Goal: Transaction & Acquisition: Purchase product/service

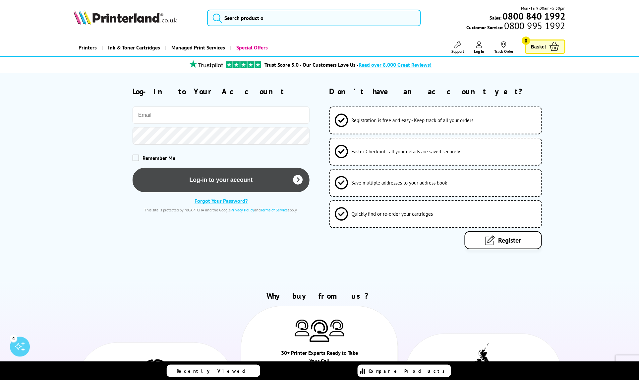
type input "sales@jkconsultants.biz"
click at [208, 179] on button "Log-in to your account" at bounding box center [221, 180] width 177 height 24
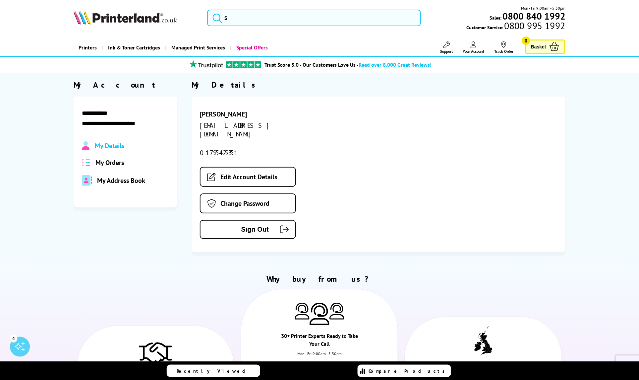
click at [91, 45] on link "Printers" at bounding box center [88, 47] width 28 height 17
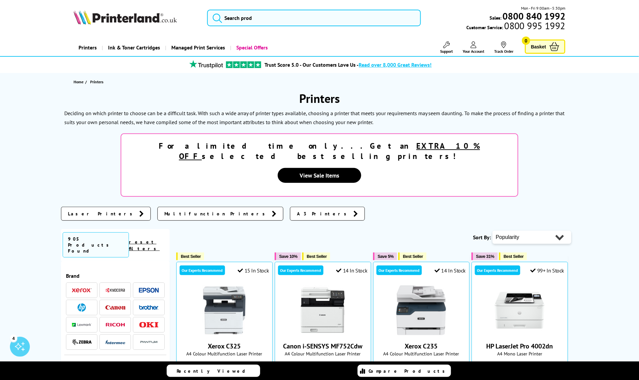
scroll to position [124, 0]
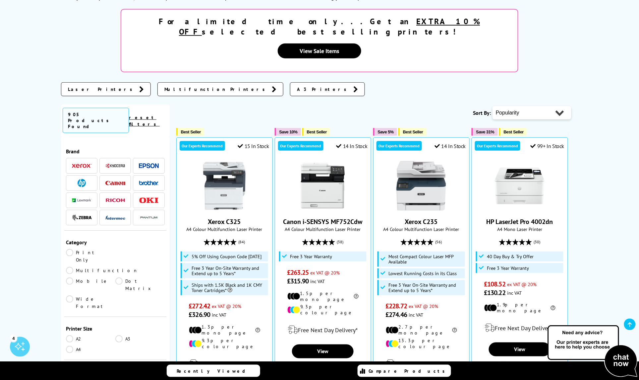
click at [136, 158] on li at bounding box center [148, 166] width 31 height 16
click at [139, 163] on img at bounding box center [149, 165] width 20 height 5
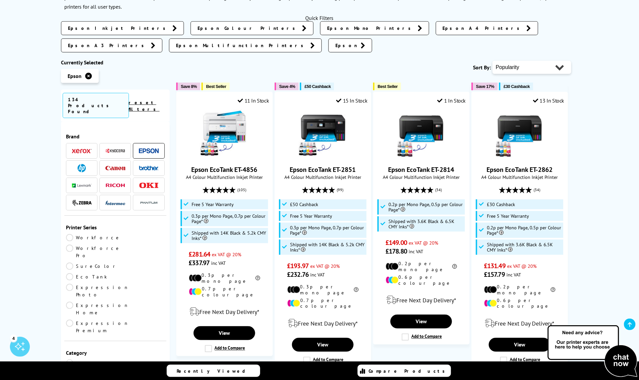
scroll to position [41, 0]
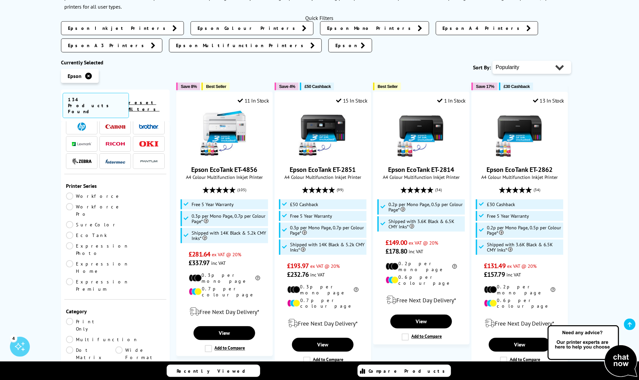
click at [115, 231] on link "EcoTank" at bounding box center [90, 234] width 49 height 7
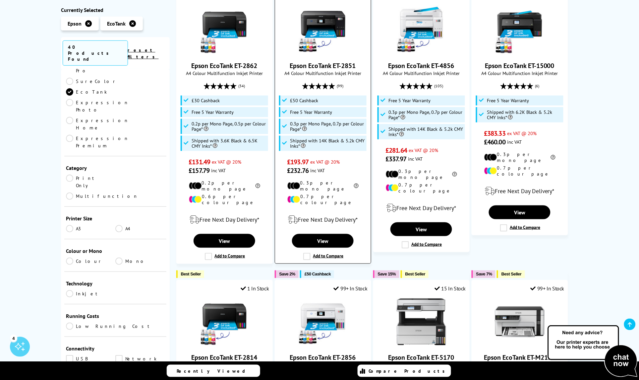
scroll to position [41, 0]
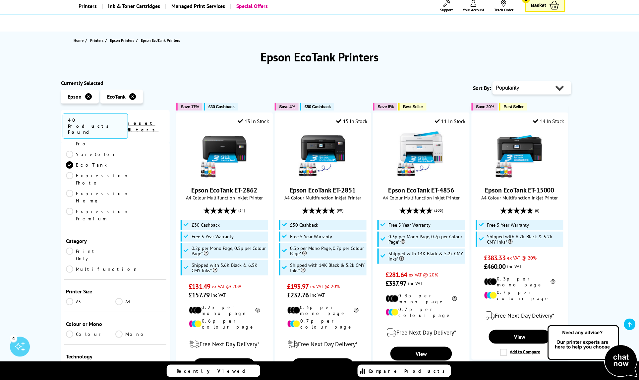
click at [535, 87] on select "Popularity Rating Price - Low to High Price - High to Low Running Costs - Low t…" at bounding box center [532, 87] width 79 height 13
select select "Price Ascending"
click at [493, 81] on select "Popularity Rating Price - Low to High Price - High to Low Running Costs - Low t…" at bounding box center [532, 87] width 79 height 13
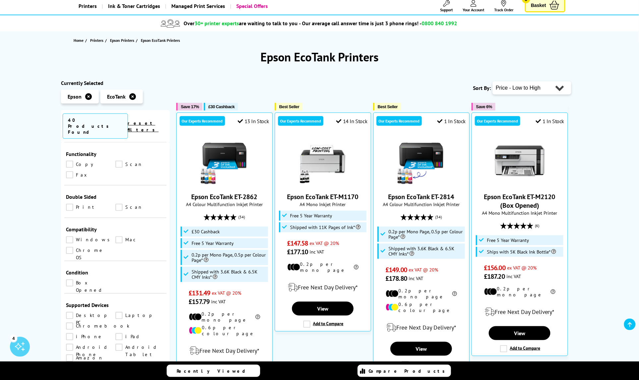
scroll to position [456, 0]
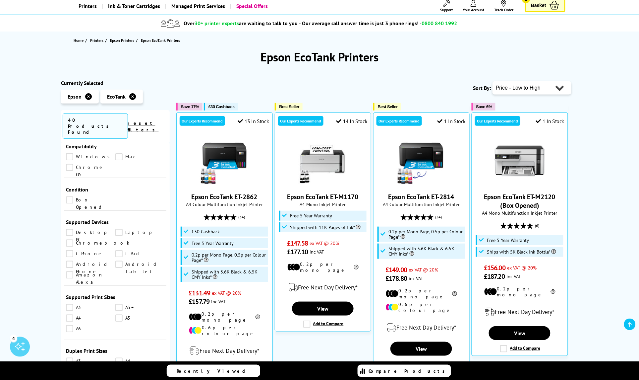
click at [117, 357] on link "A4" at bounding box center [139, 360] width 49 height 7
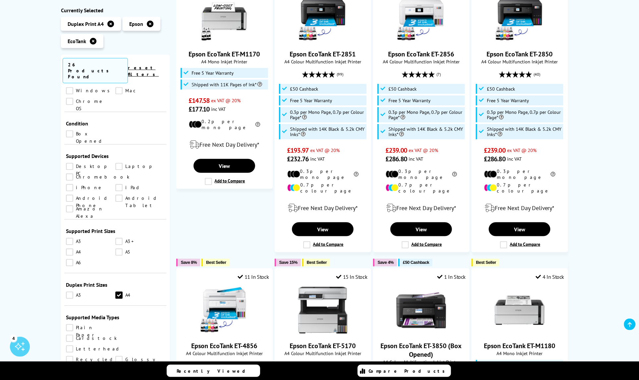
scroll to position [41, 0]
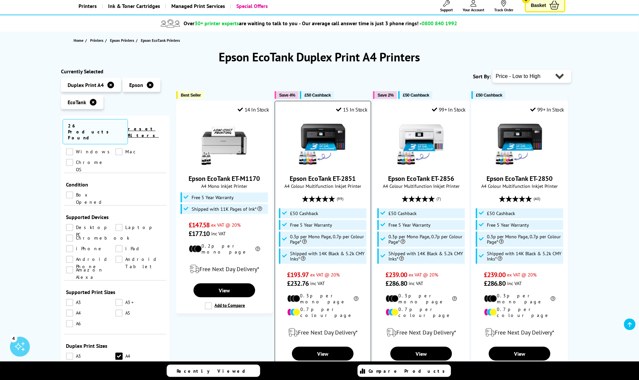
click at [321, 136] on img at bounding box center [323, 143] width 50 height 50
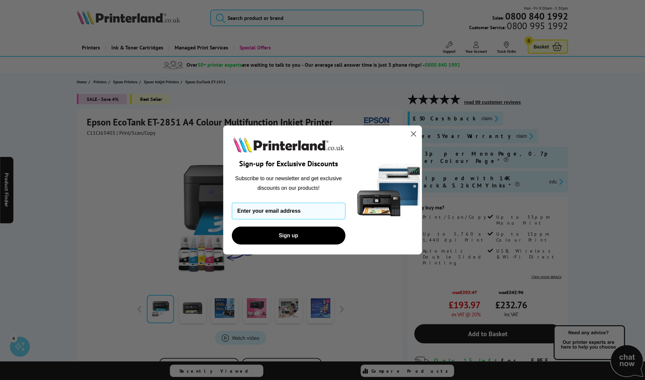
click at [414, 133] on circle "Close dialog" at bounding box center [413, 133] width 11 height 11
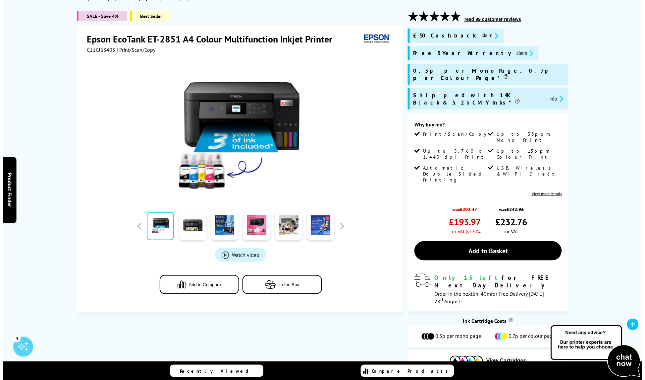
scroll to position [41, 0]
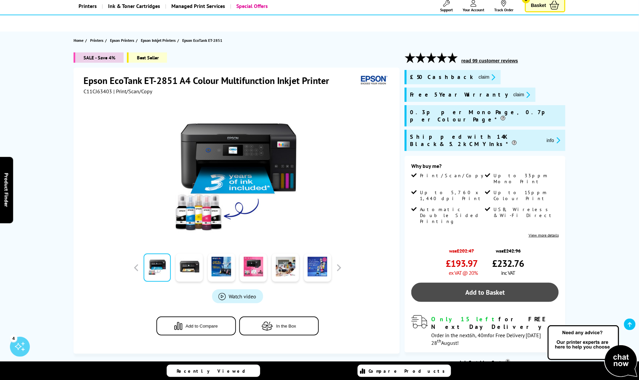
click at [470, 282] on link "Add to Basket" at bounding box center [485, 291] width 148 height 19
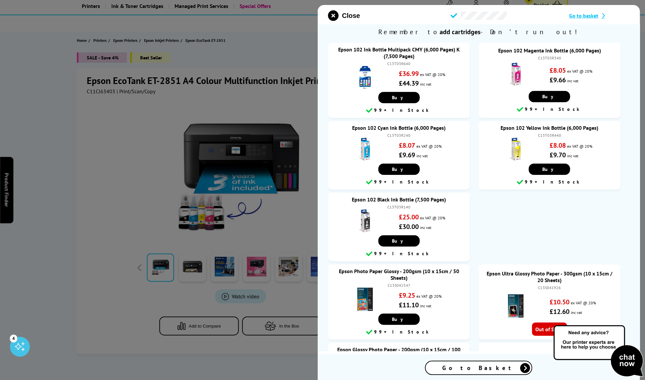
click at [584, 13] on span "Go to basket" at bounding box center [584, 15] width 29 height 7
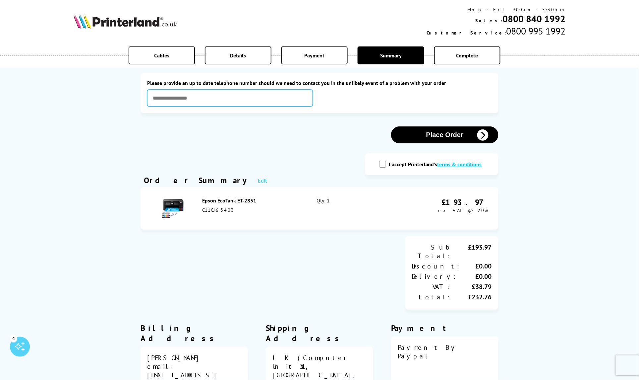
click at [206, 98] on input "text" at bounding box center [230, 98] width 166 height 17
type input "**********"
click at [384, 163] on input "I accept Printerland's terms & conditions" at bounding box center [383, 164] width 7 height 7
checkbox input "true"
click at [445, 136] on button "Place Order" at bounding box center [444, 134] width 107 height 17
